Goal: Task Accomplishment & Management: Complete application form

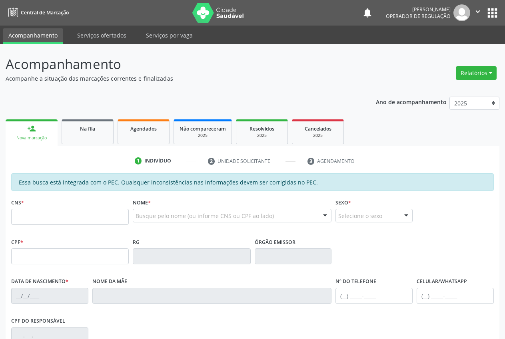
click at [44, 214] on input "text" at bounding box center [69, 217] width 117 height 16
click at [28, 259] on input "text" at bounding box center [69, 256] width 117 height 16
paste input "106.144.124-55"
type input "106.144.124-55"
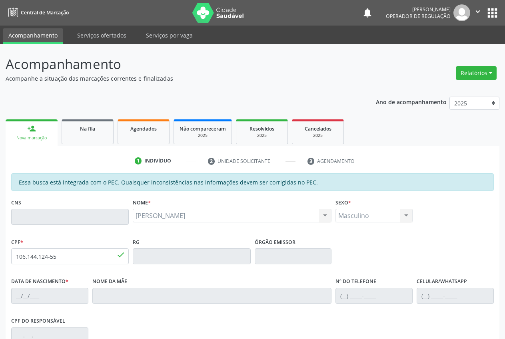
type input "[DATE]"
type input "[PERSON_NAME]"
type input "[PHONE_NUMBER]"
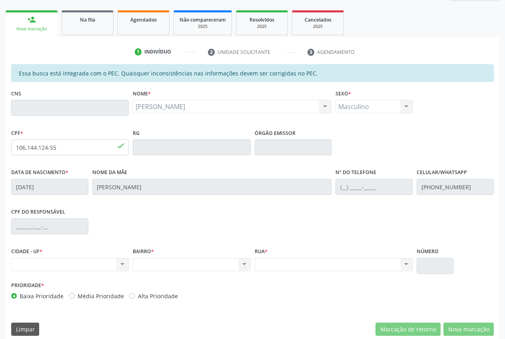
scroll to position [117, 0]
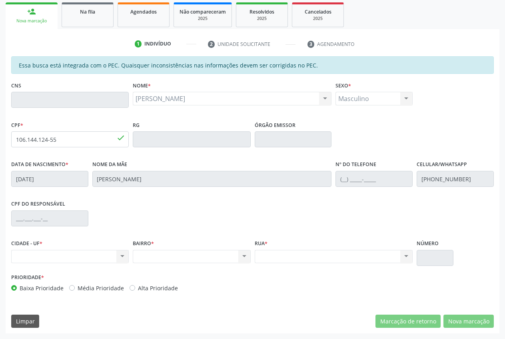
click input "text"
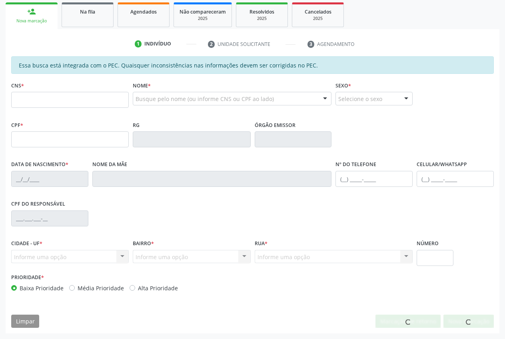
scroll to position [117, 0]
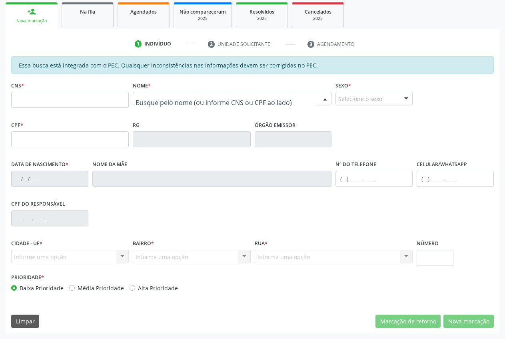
click at [164, 94] on div at bounding box center [232, 99] width 199 height 14
click at [183, 99] on input "text" at bounding box center [224, 103] width 179 height 16
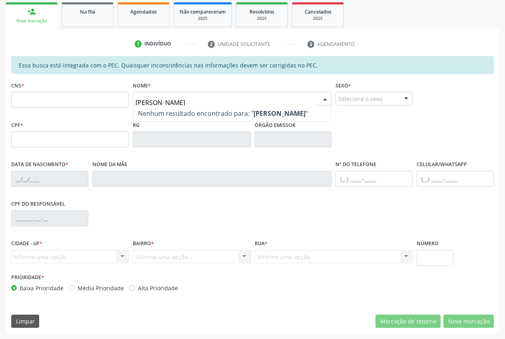
type input "mayara costa da silva ferreira"
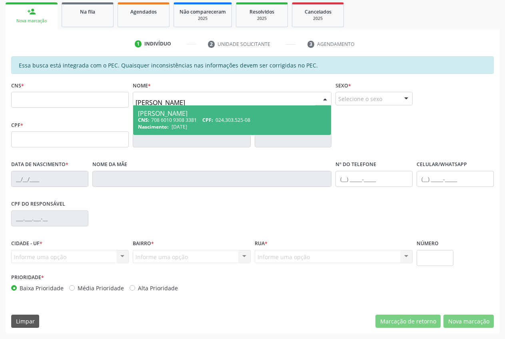
type input "708 6010 9308 3381"
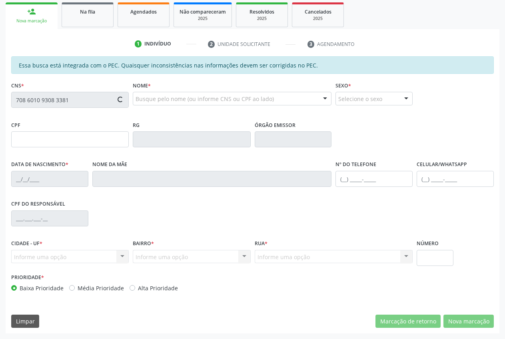
type input "024.303.525-08"
type input "20/05/1994"
type input "Ildete Josefa da Costa"
type input "(87) 98875-9663"
type input "S/N"
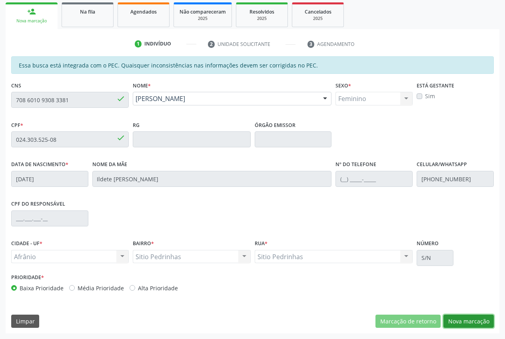
click at [459, 322] on button "Nova marcação" at bounding box center [468, 322] width 50 height 14
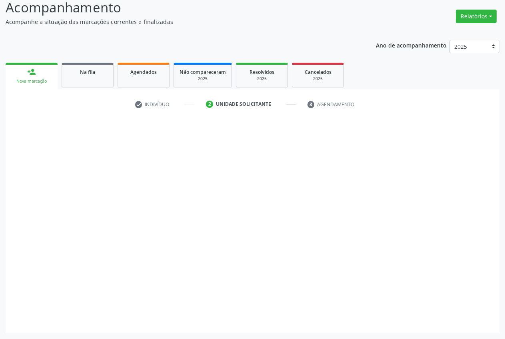
scroll to position [57, 0]
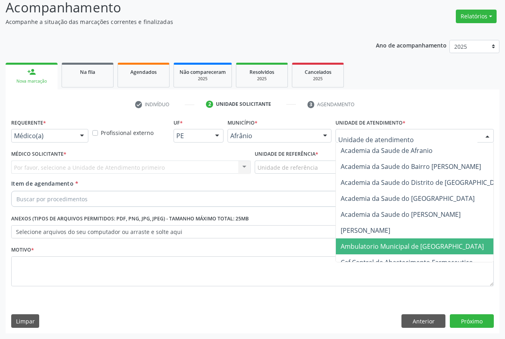
click at [375, 250] on span "Ambulatorio Municipal de [GEOGRAPHIC_DATA]" at bounding box center [411, 246] width 143 height 9
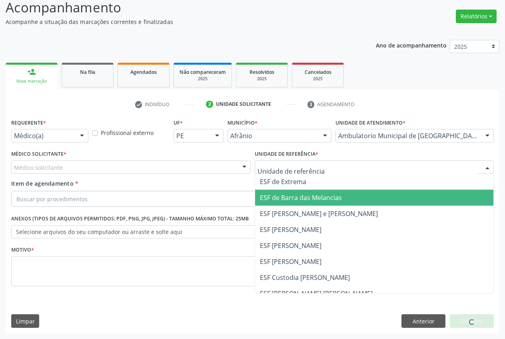
click at [303, 197] on span "ESF de Barra das Melancias" at bounding box center [301, 197] width 82 height 9
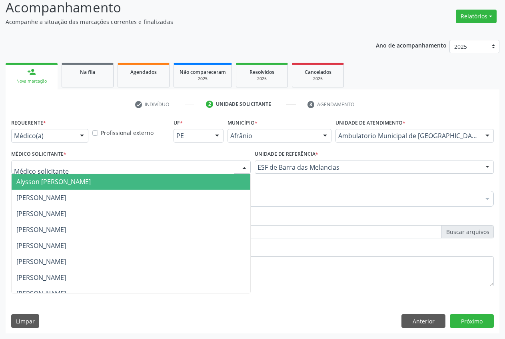
click at [62, 189] on span "Alysson Rodrigo Ferreira Cavalcanti" at bounding box center [131, 182] width 238 height 16
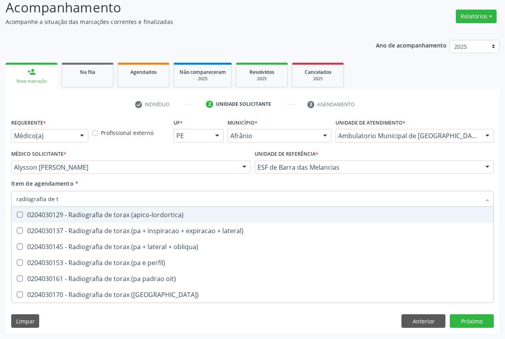
type input "radiografia de to"
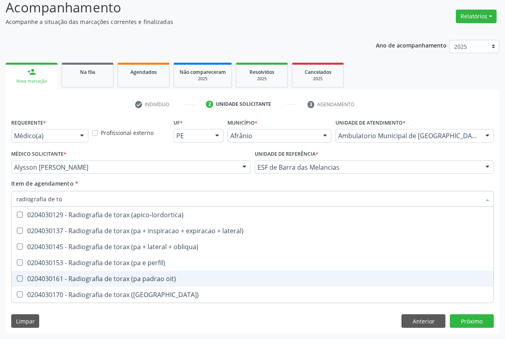
click at [111, 271] on span "0204030161 - Radiografia de torax (pa padrao oit)" at bounding box center [252, 279] width 481 height 16
checkbox oit\) "true"
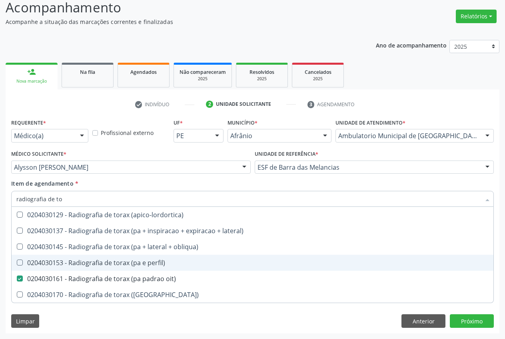
click at [117, 262] on div "0204030153 - Radiografia de torax (pa e perfil)" at bounding box center [252, 263] width 472 height 6
checkbox perfil\) "true"
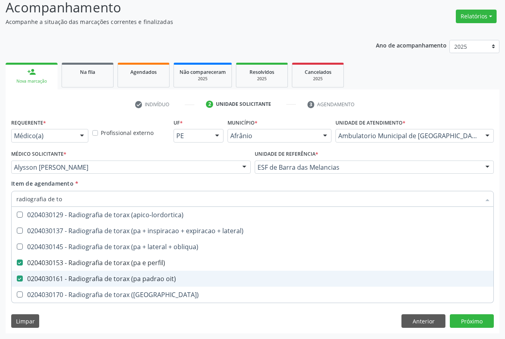
click at [107, 278] on div "0204030161 - Radiografia de torax (pa padrao oit)" at bounding box center [252, 279] width 472 height 6
checkbox oit\) "false"
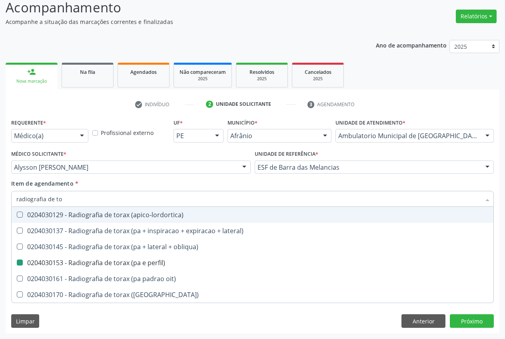
click at [136, 180] on div "Item de agendamento * radiografia de to Desfazer seleção 0204030129 - Radiograf…" at bounding box center [252, 191] width 482 height 25
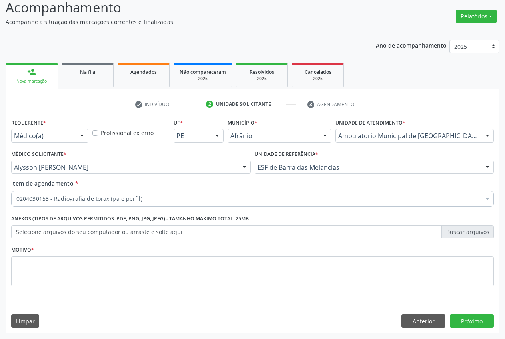
checkbox perfil\) "true"
checkbox preenchida\) "false"
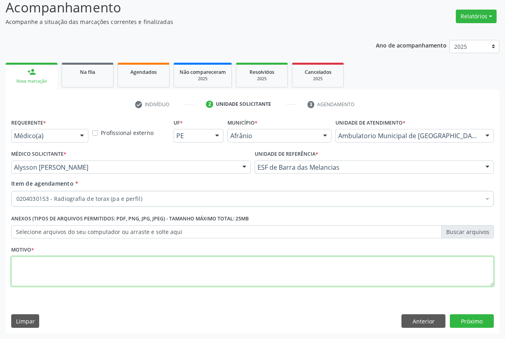
click at [124, 272] on textarea at bounding box center [252, 271] width 482 height 30
type textarea "."
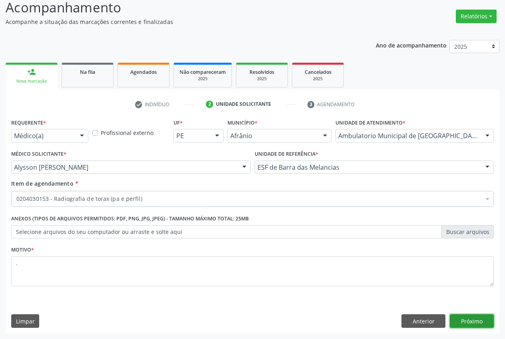
click at [475, 320] on button "Próximo" at bounding box center [471, 321] width 44 height 14
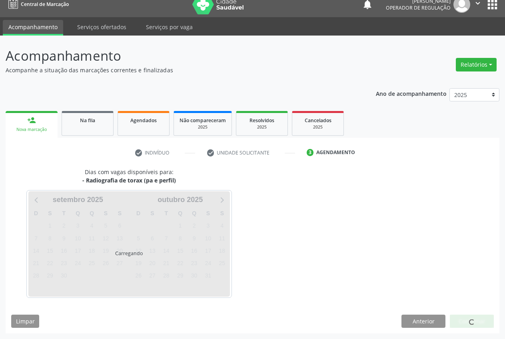
scroll to position [8, 0]
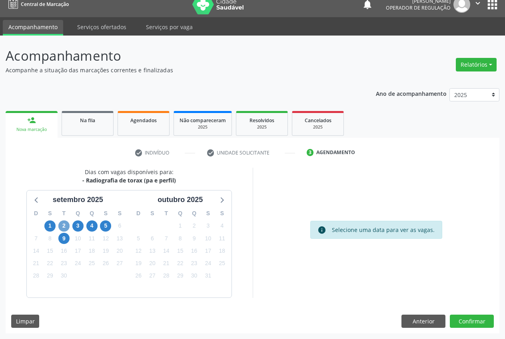
click at [62, 227] on span "2" at bounding box center [63, 225] width 11 height 11
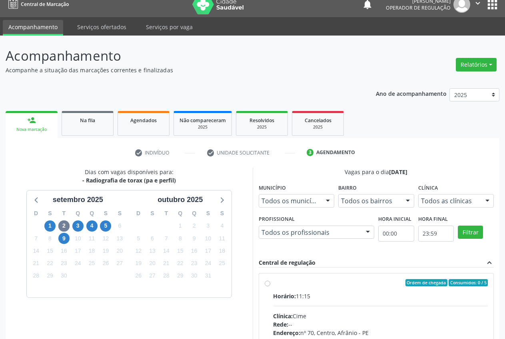
click at [272, 276] on div "Ordem de chegada Consumidos: 0 / 5 Horário: 11:15 Clínica: Cime Rede: -- Endere…" at bounding box center [376, 341] width 234 height 134
radio input "true"
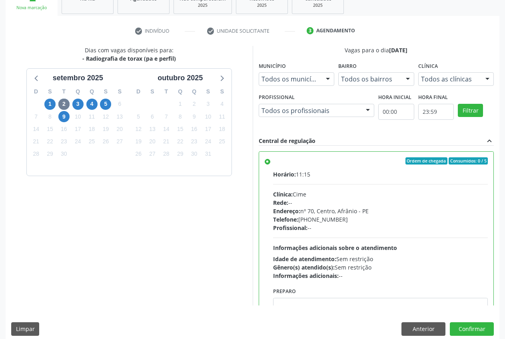
scroll to position [138, 0]
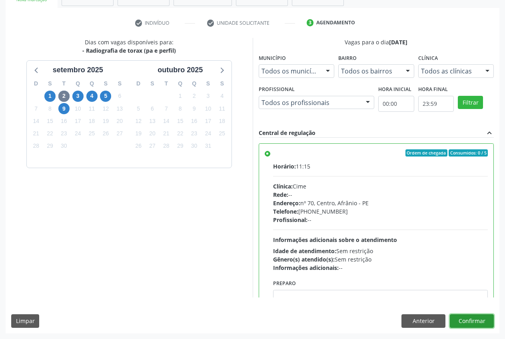
click at [476, 320] on button "Confirmar" at bounding box center [471, 321] width 44 height 14
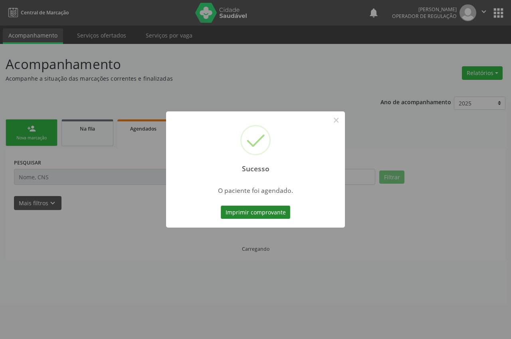
click at [270, 213] on button "Imprimir comprovante" at bounding box center [256, 213] width 70 height 14
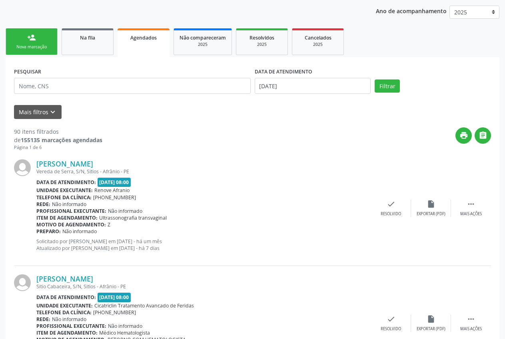
scroll to position [86, 0]
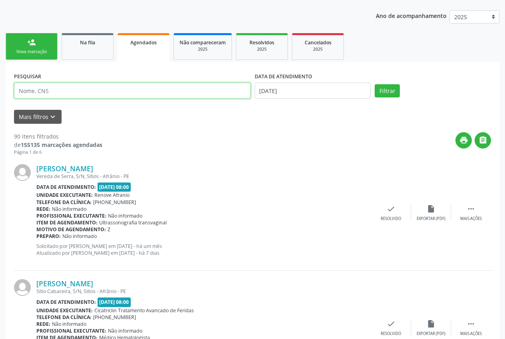
click at [73, 87] on input "text" at bounding box center [132, 91] width 236 height 16
type input "taciano"
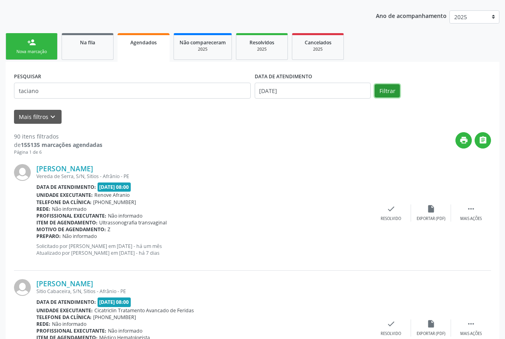
click at [386, 91] on button "Filtrar" at bounding box center [386, 91] width 25 height 14
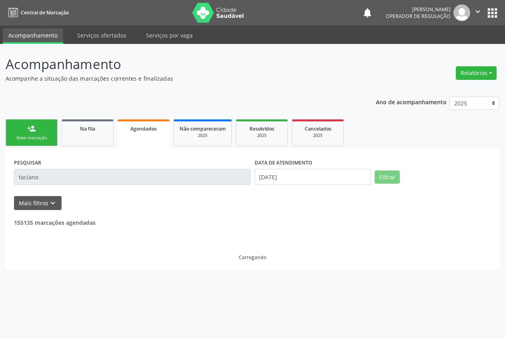
scroll to position [0, 0]
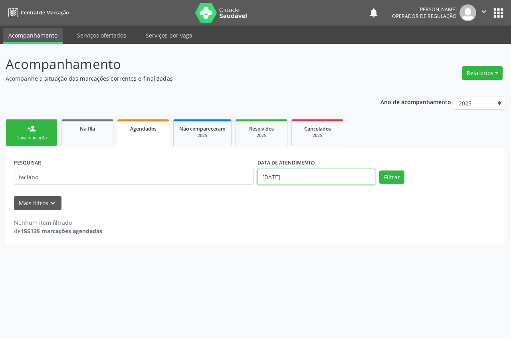
click at [319, 177] on input "02/09/2025" at bounding box center [317, 177] width 118 height 16
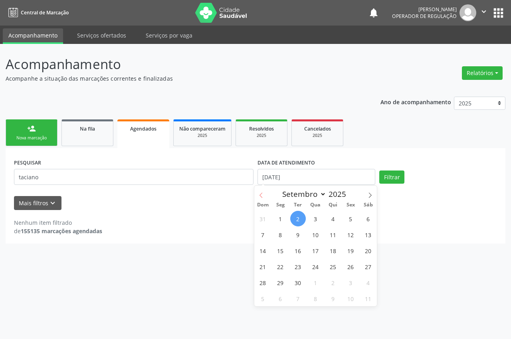
click at [265, 195] on span at bounding box center [261, 193] width 14 height 14
select select "7"
click at [349, 217] on span "1" at bounding box center [351, 219] width 16 height 16
type input "01/08/2025"
click at [389, 186] on div "PESQUISAR taciano DATA DE ATENDIMENTO 01/08/2025 Filtrar" at bounding box center [255, 174] width 487 height 34
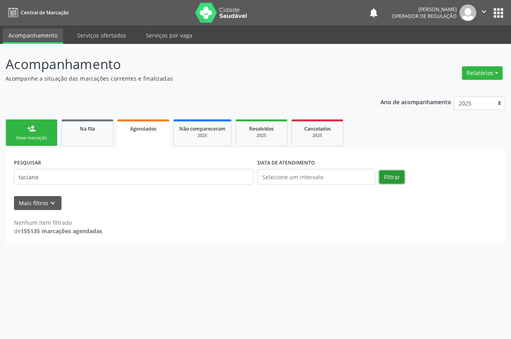
click at [391, 183] on button "Filtrar" at bounding box center [391, 178] width 25 height 14
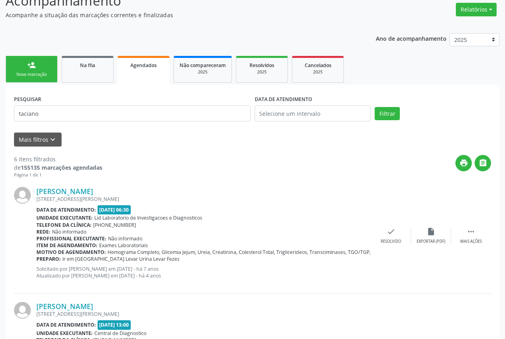
scroll to position [62, 0]
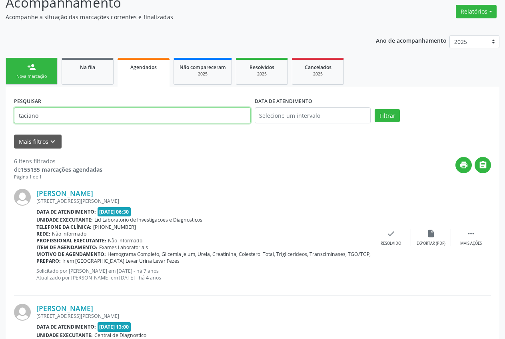
click at [62, 117] on input "taciano" at bounding box center [132, 115] width 236 height 16
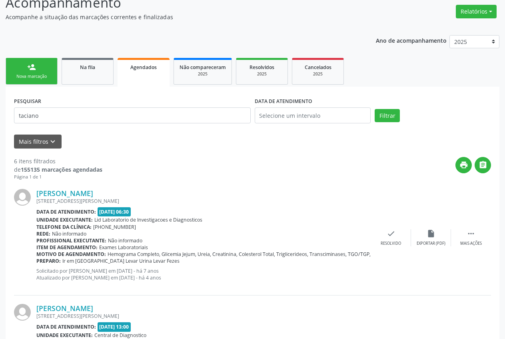
click at [26, 69] on link "person_add Nova marcação" at bounding box center [32, 71] width 52 height 27
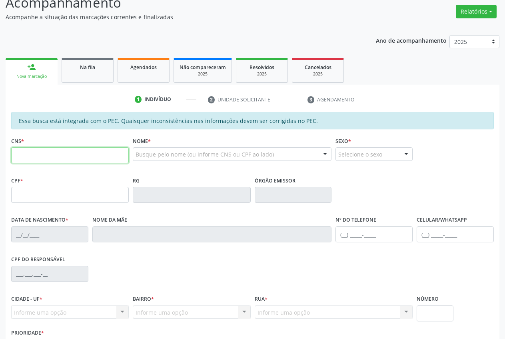
click at [51, 163] on input "text" at bounding box center [69, 155] width 117 height 16
type input "709 6036 1464 9973"
type input "985.253.014-34"
type input "06/06/1954"
type input "Perpétua Francisca de Lima"
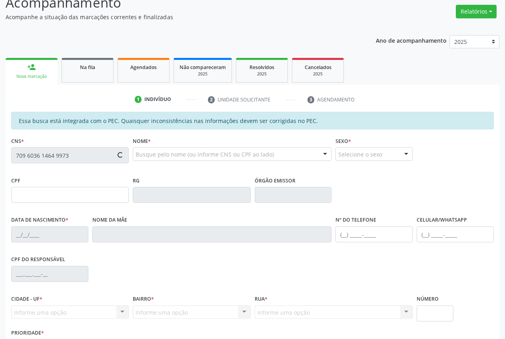
type input "(87) 98824-5599"
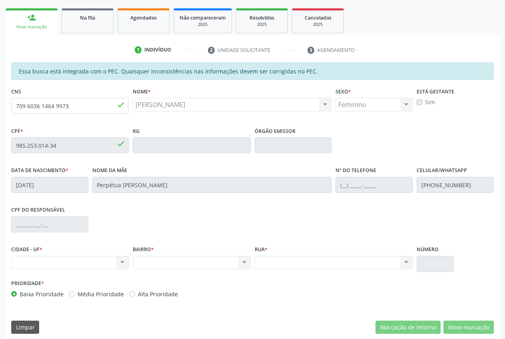
scroll to position [117, 0]
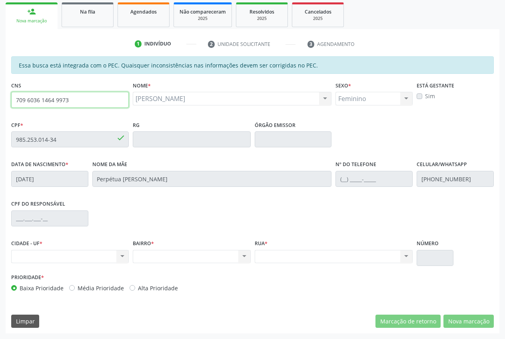
drag, startPoint x: 77, startPoint y: 103, endPoint x: 22, endPoint y: 98, distance: 55.7
click at [1, 98] on div "Acompanhamento Acompanhe a situação das marcações correntes e finalizadas Relat…" at bounding box center [252, 133] width 505 height 412
click at [84, 98] on input "709 6036 1464 9973" at bounding box center [69, 100] width 117 height 16
